Goal: Navigation & Orientation: Find specific page/section

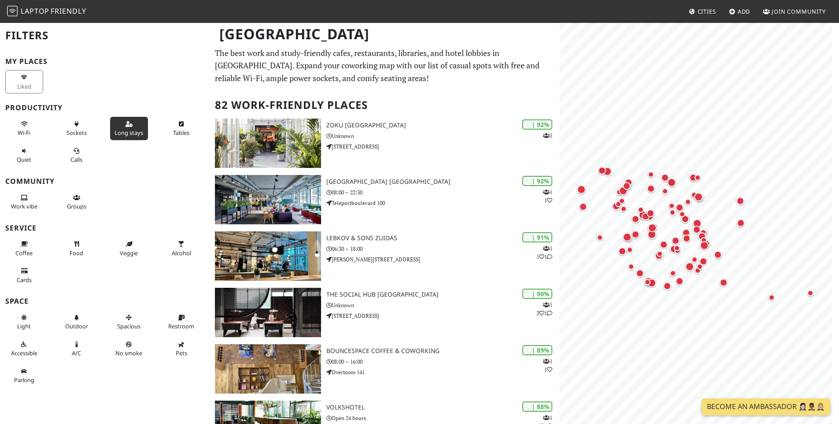
click at [126, 130] on span "Long stays" at bounding box center [129, 133] width 29 height 8
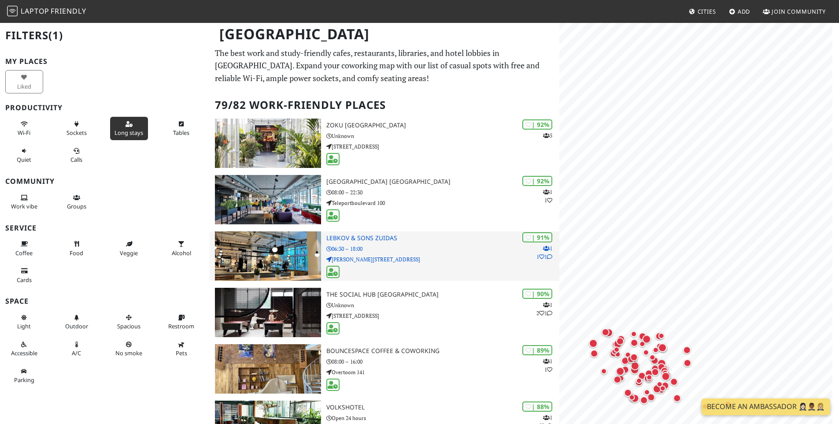
click at [512, 208] on body "Laptop Friendly Cities Add Join Community Amsterdam Filters (1) My Places Liked…" at bounding box center [419, 212] width 839 height 424
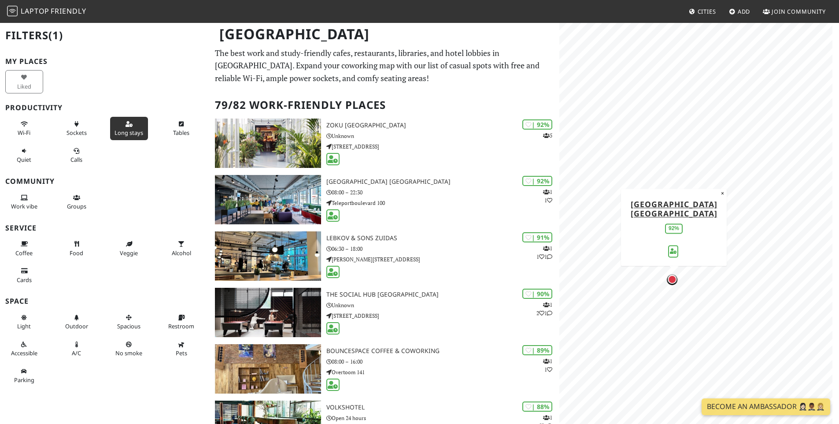
click at [618, 246] on div "MapLibre | Protomaps © OpenStreetMap Aristo Meeting Center Amsterdam 92% ×" at bounding box center [699, 234] width 280 height 424
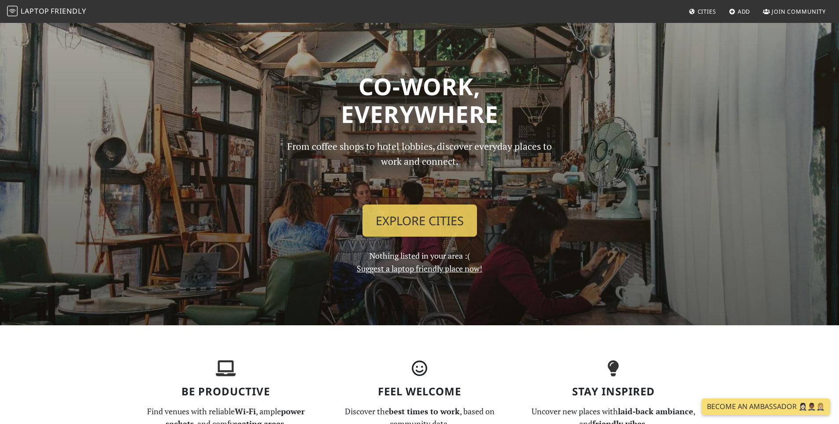
drag, startPoint x: 443, startPoint y: 203, endPoint x: 442, endPoint y: 215, distance: 11.5
click at [442, 205] on div "From coffee shops to hotel lobbies, discover everyday places to work and connec…" at bounding box center [419, 207] width 291 height 136
click at [442, 215] on link "Explore Cities" at bounding box center [420, 220] width 115 height 33
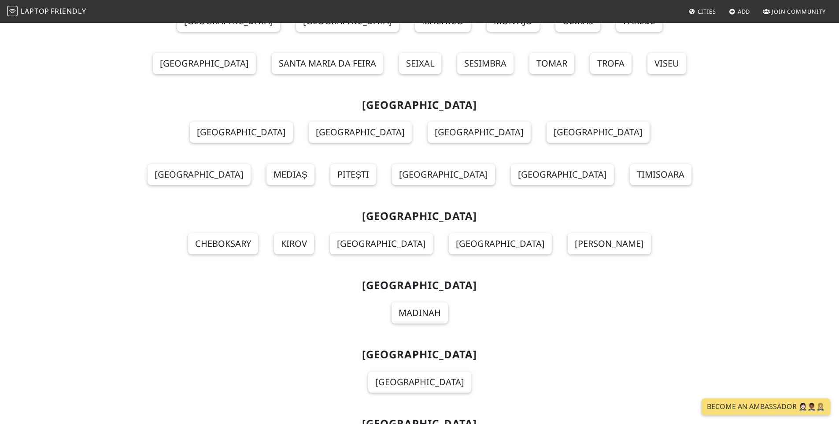
scroll to position [8151, 0]
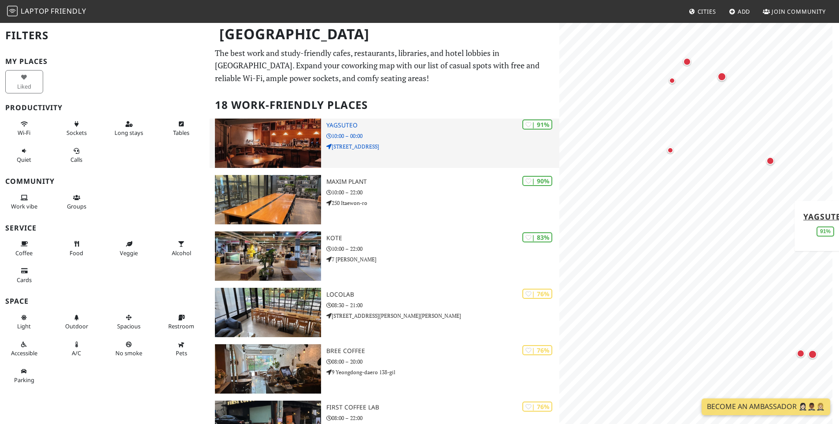
click at [386, 140] on div "| 91% Yagsuteo 10:00 – 00:00 Dasan-ro 8-gil, 11 2층" at bounding box center [442, 142] width 233 height 49
